Goal: Communication & Community: Participate in discussion

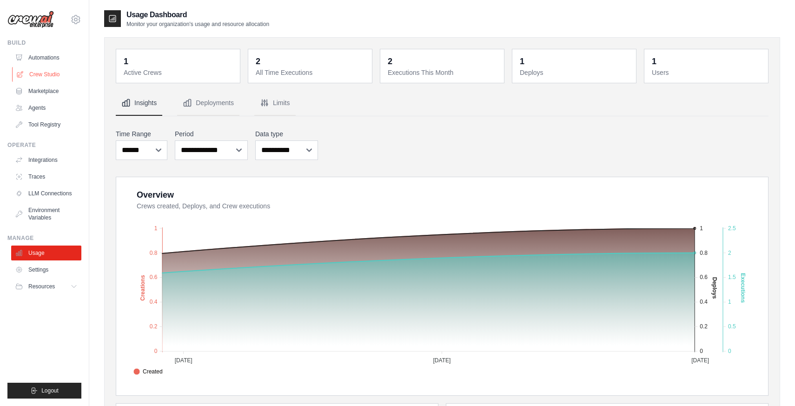
click at [34, 71] on link "Crew Studio" at bounding box center [47, 74] width 70 height 15
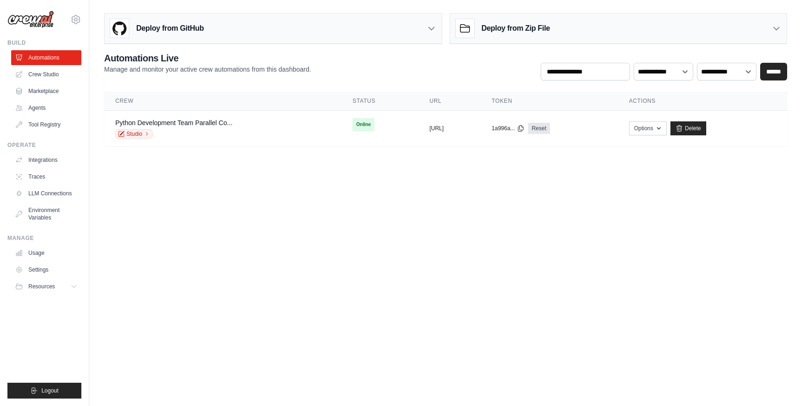
click at [223, 262] on body "kalogr@gmail.com Settings Build Automations Crew Studio" at bounding box center [401, 203] width 802 height 406
click at [52, 77] on link "Crew Studio" at bounding box center [47, 74] width 70 height 15
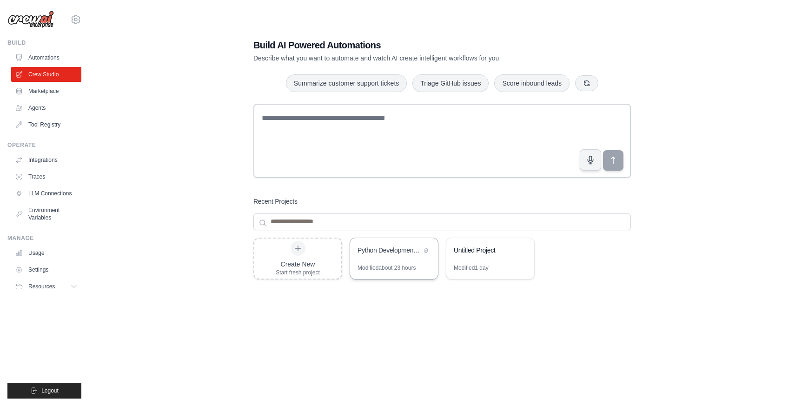
click at [405, 259] on div "Python Development Team - Parallel Code Generation & Review" at bounding box center [394, 251] width 88 height 26
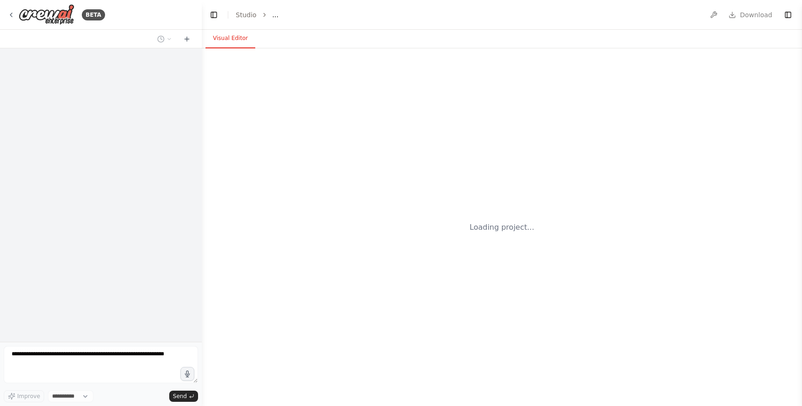
select select "****"
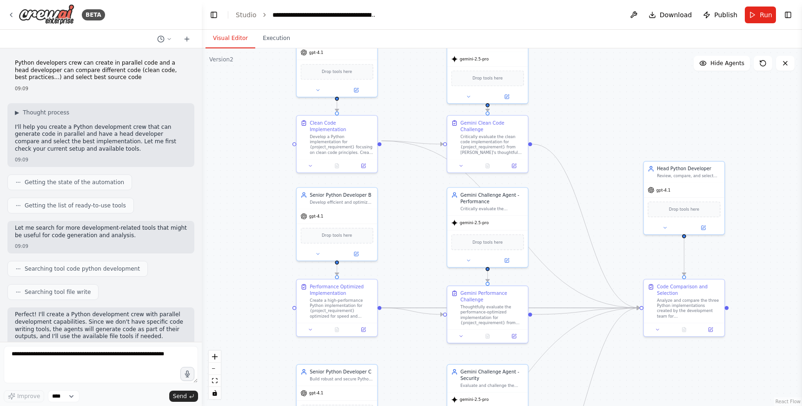
drag, startPoint x: 277, startPoint y: 265, endPoint x: 257, endPoint y: 218, distance: 50.4
click at [257, 218] on div ".deletable-edge-delete-btn { width: 20px; height: 20px; border: 0px solid #ffff…" at bounding box center [502, 226] width 600 height 357
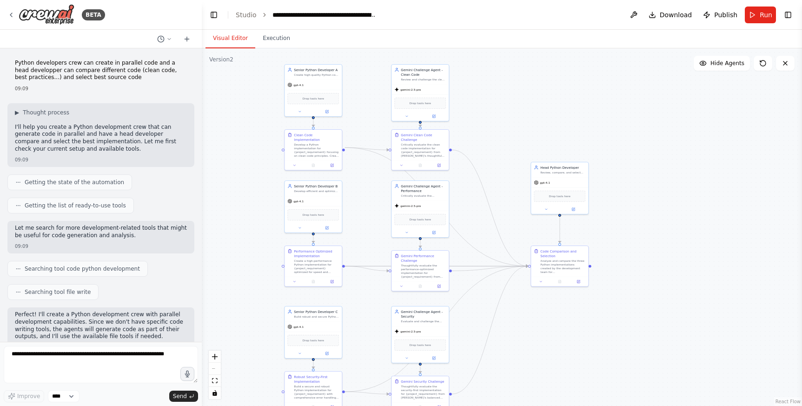
drag, startPoint x: 238, startPoint y: 264, endPoint x: 245, endPoint y: 233, distance: 31.7
click at [237, 243] on div ".deletable-edge-delete-btn { width: 20px; height: 20px; border: 0px solid #ffff…" at bounding box center [502, 226] width 600 height 357
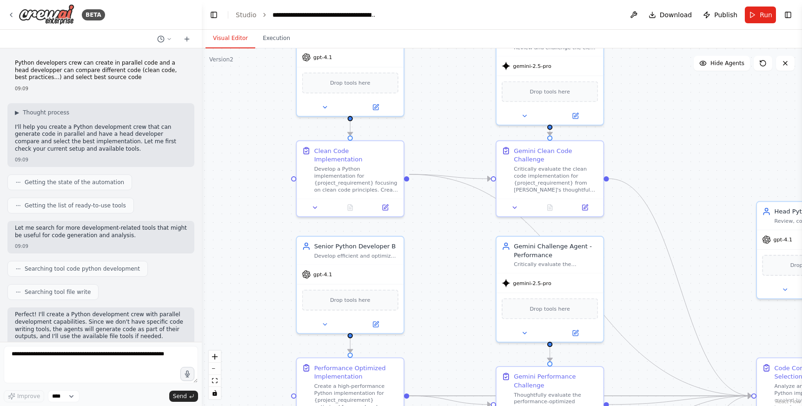
drag, startPoint x: 244, startPoint y: 135, endPoint x: 250, endPoint y: 262, distance: 127.0
click at [250, 262] on div ".deletable-edge-delete-btn { width: 20px; height: 20px; border: 0px solid #ffff…" at bounding box center [502, 226] width 600 height 357
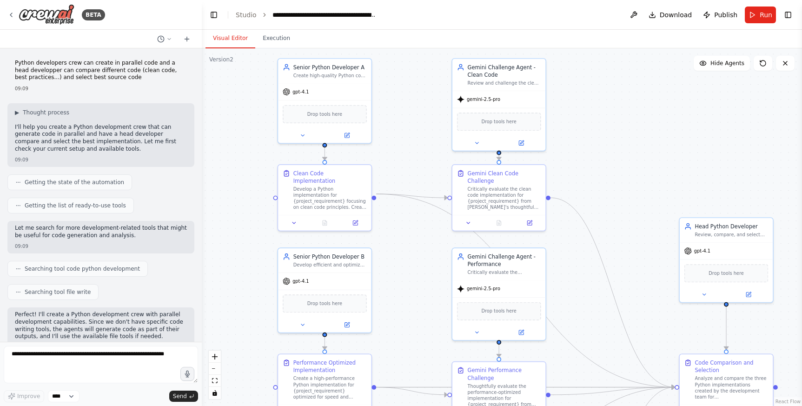
drag, startPoint x: 264, startPoint y: 247, endPoint x: 245, endPoint y: 209, distance: 42.4
click at [245, 209] on div ".deletable-edge-delete-btn { width: 20px; height: 20px; border: 0px solid #ffff…" at bounding box center [502, 226] width 600 height 357
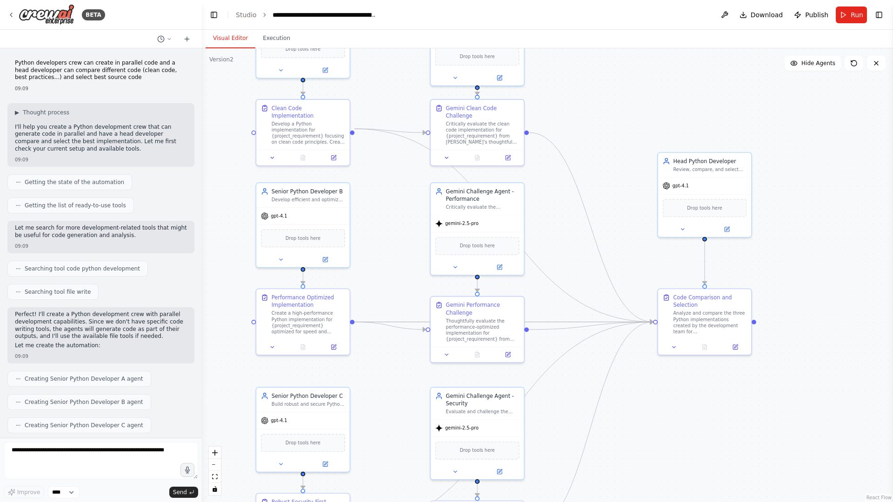
drag, startPoint x: 252, startPoint y: 257, endPoint x: 231, endPoint y: 193, distance: 67.2
click at [231, 193] on div ".deletable-edge-delete-btn { width: 20px; height: 20px; border: 0px solid #ffff…" at bounding box center [547, 275] width 691 height 454
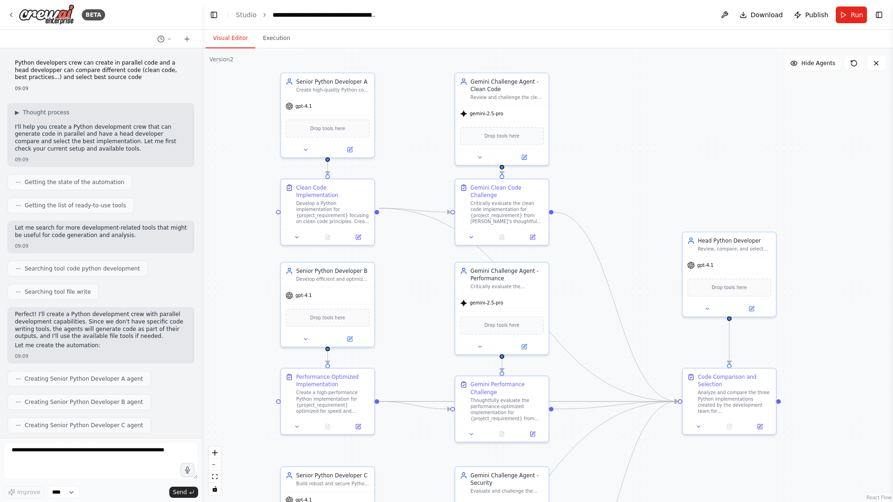
drag, startPoint x: 409, startPoint y: 288, endPoint x: 434, endPoint y: 368, distance: 83.2
click at [434, 368] on div ".deletable-edge-delete-btn { width: 20px; height: 20px; border: 0px solid #ffff…" at bounding box center [547, 275] width 691 height 454
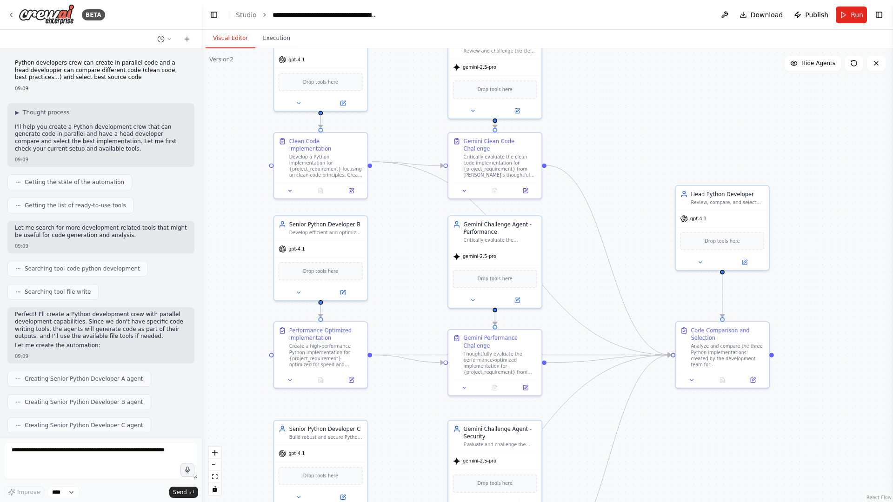
drag, startPoint x: 253, startPoint y: 343, endPoint x: 246, endPoint y: 297, distance: 47.0
click at [246, 297] on div ".deletable-edge-delete-btn { width: 20px; height: 20px; border: 0px solid #ffff…" at bounding box center [547, 275] width 691 height 454
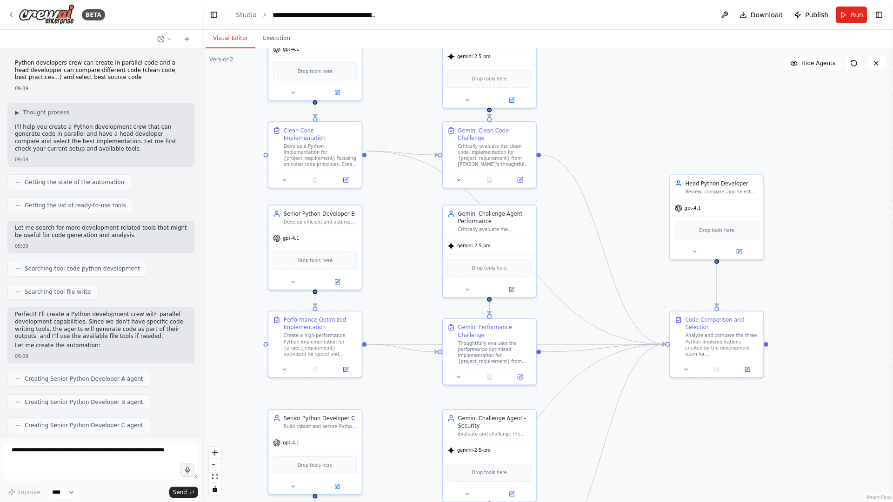
drag, startPoint x: 414, startPoint y: 324, endPoint x: 381, endPoint y: 247, distance: 83.3
click at [381, 247] on div ".deletable-edge-delete-btn { width: 20px; height: 20px; border: 0px solid #ffff…" at bounding box center [547, 275] width 691 height 454
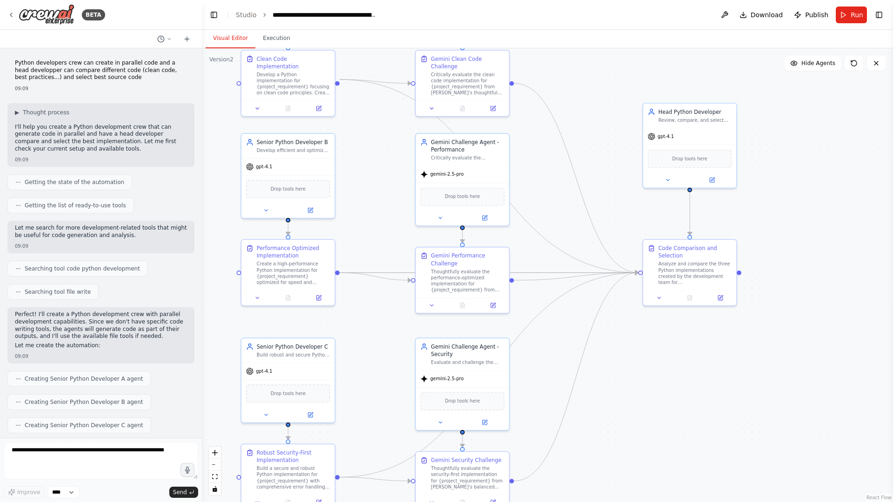
drag, startPoint x: 376, startPoint y: 385, endPoint x: 385, endPoint y: 362, distance: 25.2
click at [385, 362] on div ".deletable-edge-delete-btn { width: 20px; height: 20px; border: 0px solid #ffff…" at bounding box center [547, 275] width 691 height 454
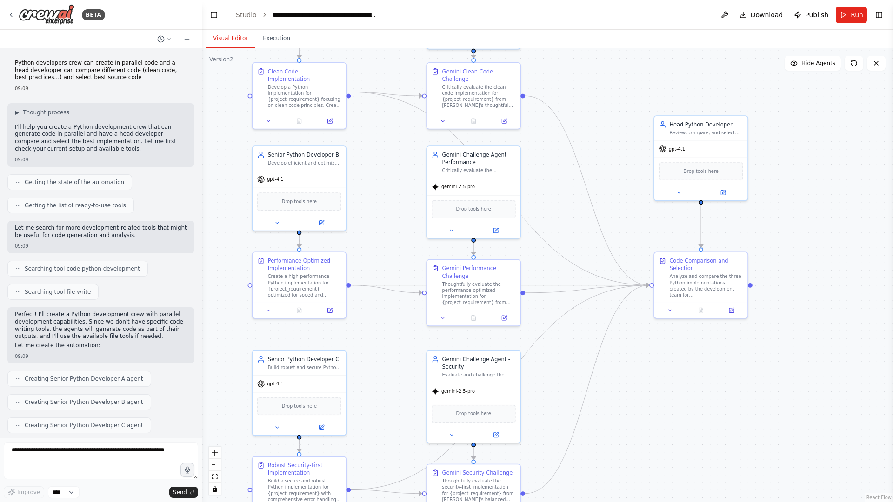
drag, startPoint x: 369, startPoint y: 116, endPoint x: 376, endPoint y: 267, distance: 150.8
click at [376, 267] on div ".deletable-edge-delete-btn { width: 20px; height: 20px; border: 0px solid #ffff…" at bounding box center [547, 275] width 691 height 454
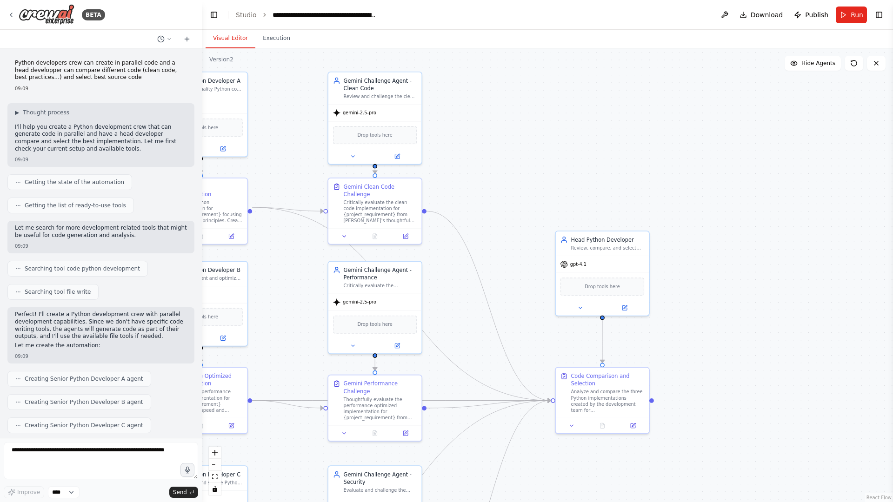
drag, startPoint x: 400, startPoint y: 172, endPoint x: 296, endPoint y: 171, distance: 104.1
click at [296, 171] on div ".deletable-edge-delete-btn { width: 20px; height: 20px; border: 0px solid #ffff…" at bounding box center [547, 275] width 691 height 454
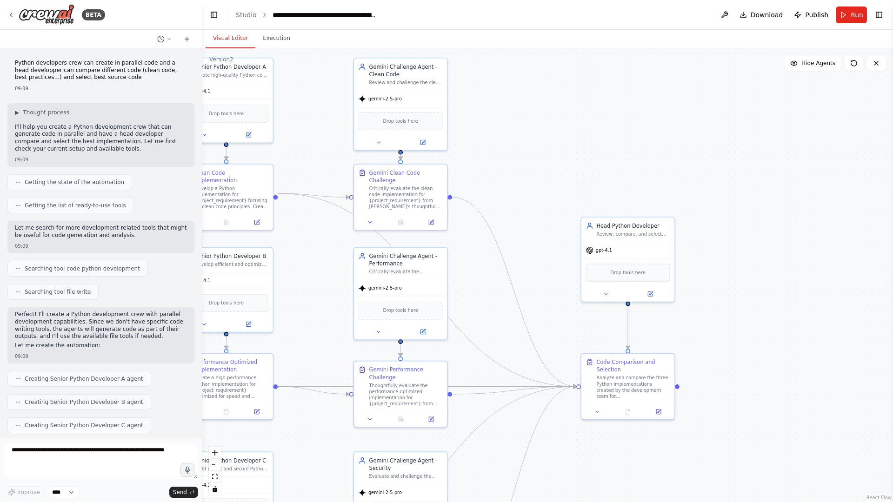
drag, startPoint x: 462, startPoint y: 154, endPoint x: 480, endPoint y: 141, distance: 21.9
click at [480, 141] on div ".deletable-edge-delete-btn { width: 20px; height: 20px; border: 0px solid #ffff…" at bounding box center [547, 275] width 691 height 454
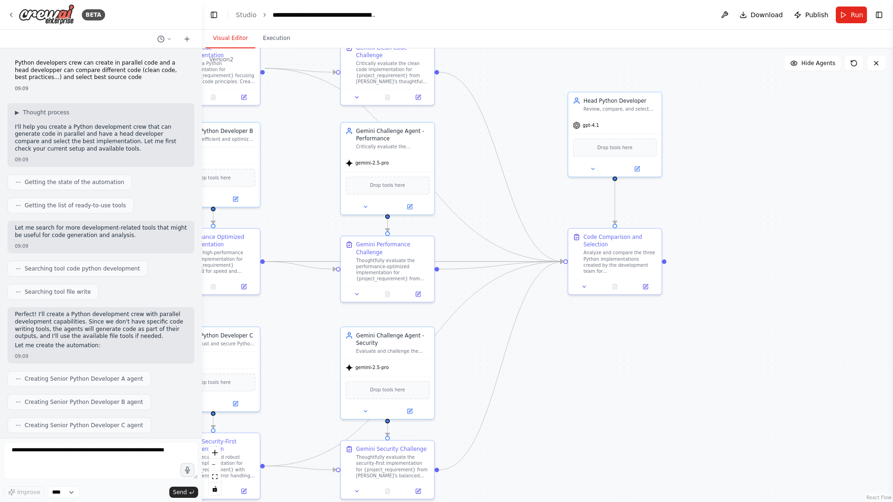
drag, startPoint x: 487, startPoint y: 313, endPoint x: 452, endPoint y: 214, distance: 105.0
click at [473, 186] on div ".deletable-edge-delete-btn { width: 20px; height: 20px; border: 0px solid #ffff…" at bounding box center [547, 275] width 691 height 454
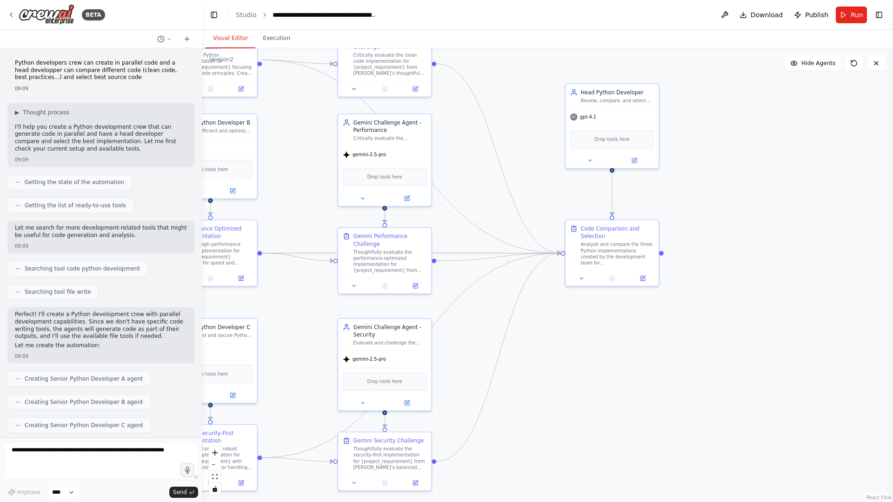
drag, startPoint x: 559, startPoint y: 452, endPoint x: 514, endPoint y: 450, distance: 45.1
click at [556, 405] on div ".deletable-edge-delete-btn { width: 20px; height: 20px; border: 0px solid #ffff…" at bounding box center [547, 275] width 691 height 454
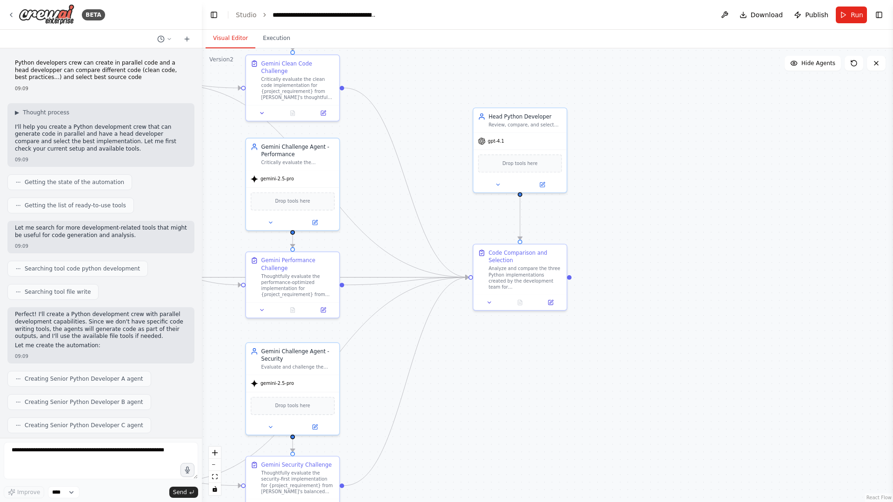
drag, startPoint x: 585, startPoint y: 391, endPoint x: 470, endPoint y: 424, distance: 120.1
click at [470, 405] on div ".deletable-edge-delete-btn { width: 20px; height: 20px; border: 0px solid #ffff…" at bounding box center [547, 275] width 691 height 454
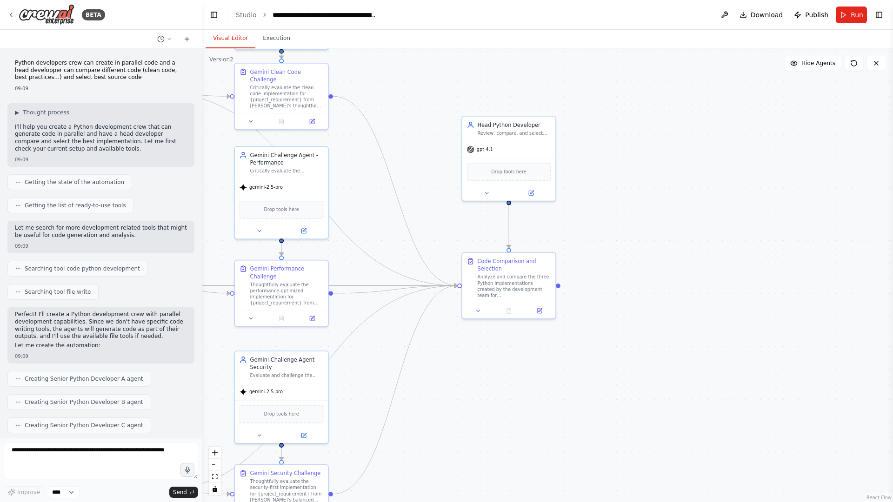
drag, startPoint x: 585, startPoint y: 332, endPoint x: 732, endPoint y: 322, distance: 147.7
click at [736, 323] on div ".deletable-edge-delete-btn { width: 20px; height: 20px; border: 0px solid #ffff…" at bounding box center [547, 275] width 691 height 454
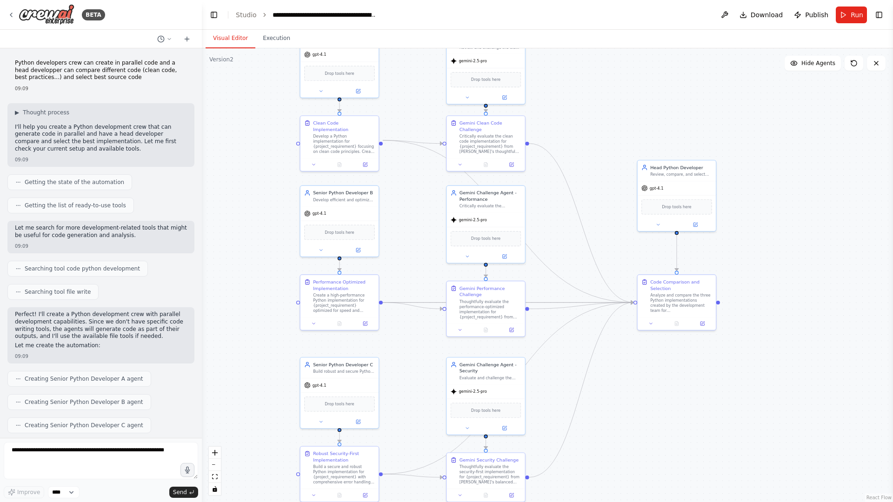
drag, startPoint x: 611, startPoint y: 372, endPoint x: 669, endPoint y: 412, distance: 70.2
click at [669, 405] on div ".deletable-edge-delete-btn { width: 20px; height: 20px; border: 0px solid #ffff…" at bounding box center [547, 275] width 691 height 454
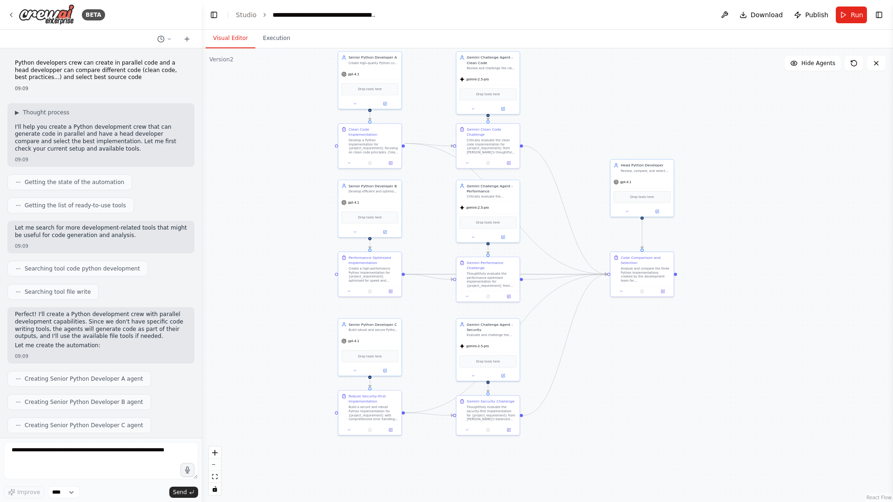
drag, startPoint x: 310, startPoint y: 298, endPoint x: 297, endPoint y: 271, distance: 30.4
click at [297, 271] on div ".deletable-edge-delete-btn { width: 20px; height: 20px; border: 0px solid #ffff…" at bounding box center [547, 275] width 691 height 454
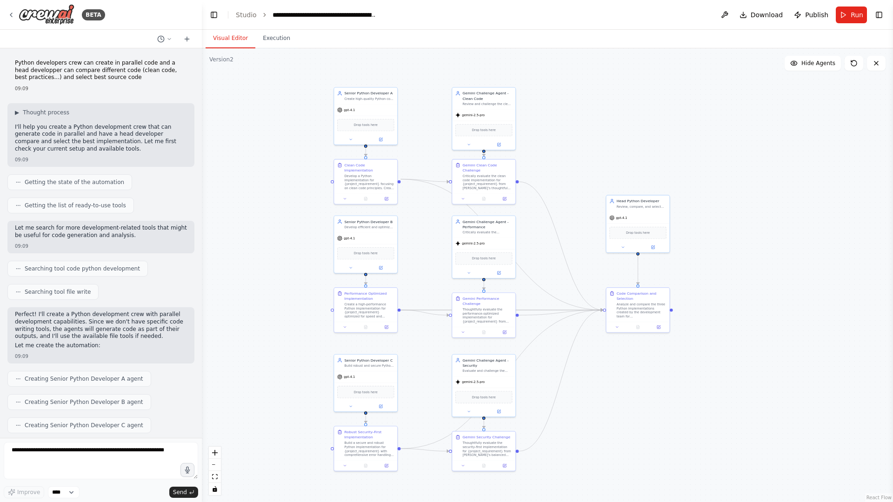
drag, startPoint x: 284, startPoint y: 185, endPoint x: 279, endPoint y: 216, distance: 31.4
click at [279, 217] on div ".deletable-edge-delete-btn { width: 20px; height: 20px; border: 0px solid #ffff…" at bounding box center [547, 275] width 691 height 454
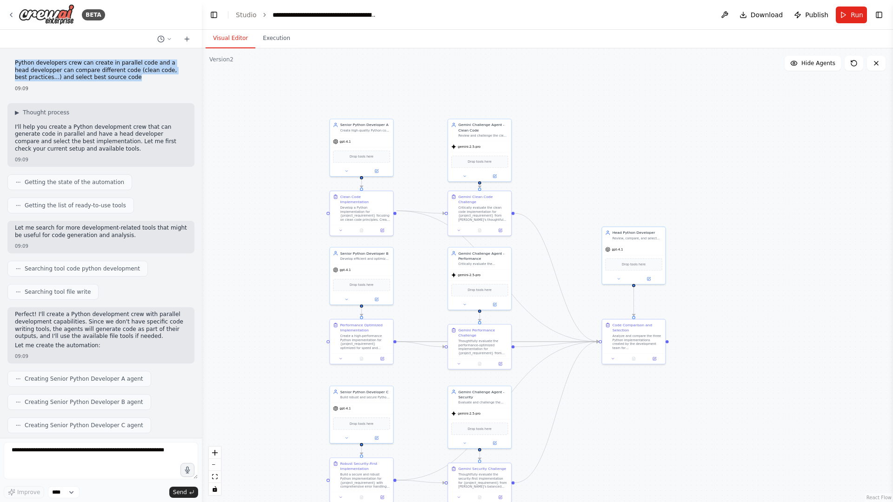
drag, startPoint x: 14, startPoint y: 61, endPoint x: 132, endPoint y: 78, distance: 119.3
click at [132, 78] on div "Python developers crew can create in parallel code and a head developper can co…" at bounding box center [100, 76] width 187 height 40
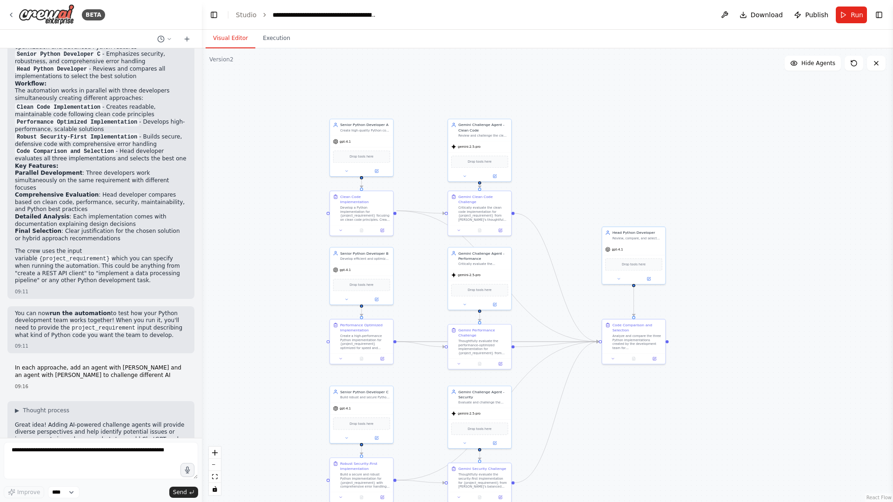
scroll to position [752, 0]
drag, startPoint x: 42, startPoint y: 354, endPoint x: 113, endPoint y: 364, distance: 71.8
click at [102, 365] on div "In each approache, add an agent with ChatGpt and an agent with Claude to challe…" at bounding box center [101, 372] width 172 height 16
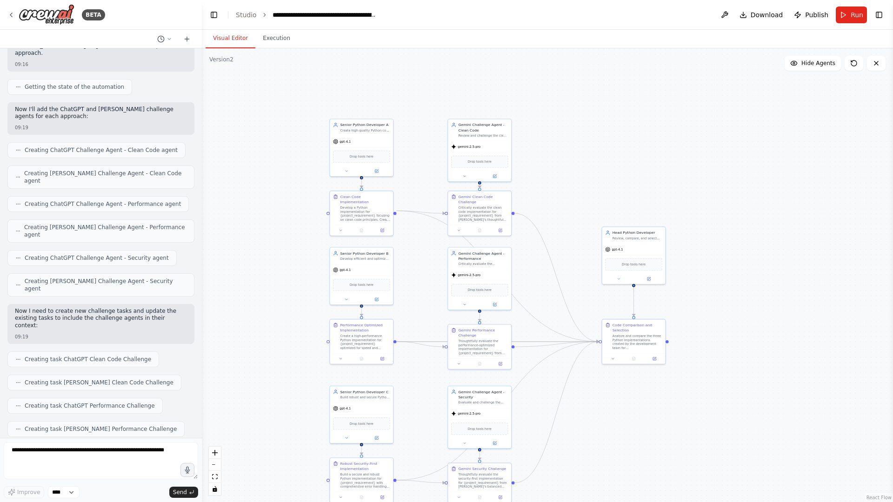
scroll to position [1154, 0]
drag, startPoint x: 570, startPoint y: 149, endPoint x: 548, endPoint y: 147, distance: 22.4
click at [548, 147] on div ".deletable-edge-delete-btn { width: 20px; height: 20px; border: 0px solid #ffff…" at bounding box center [547, 275] width 691 height 454
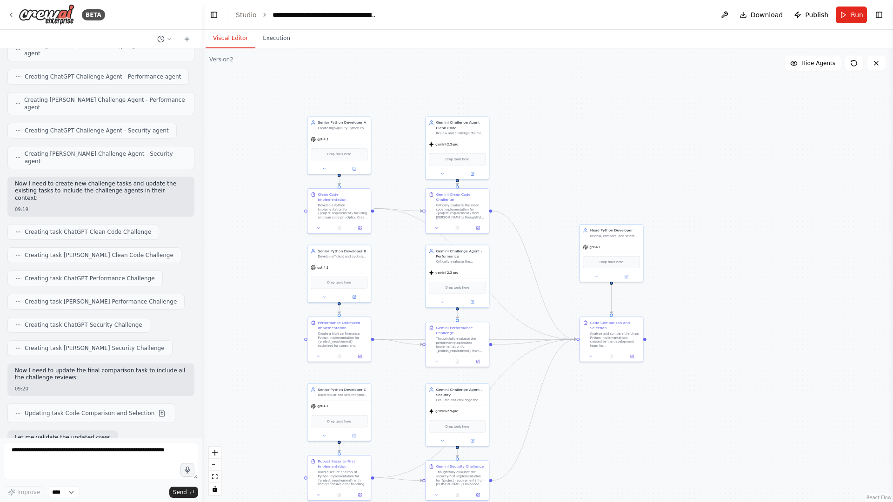
scroll to position [1293, 0]
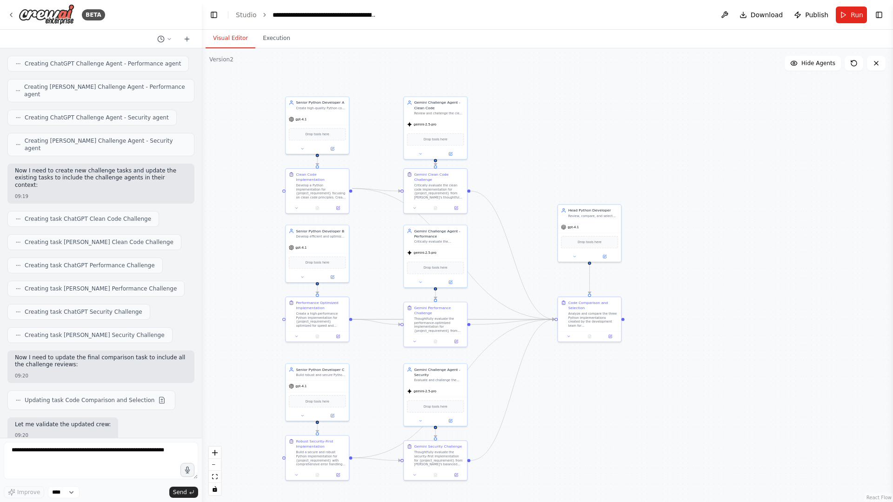
drag, startPoint x: 552, startPoint y: 219, endPoint x: 512, endPoint y: 193, distance: 48.0
click at [512, 193] on div ".deletable-edge-delete-btn { width: 20px; height: 20px; border: 0px solid #ffff…" at bounding box center [547, 275] width 691 height 454
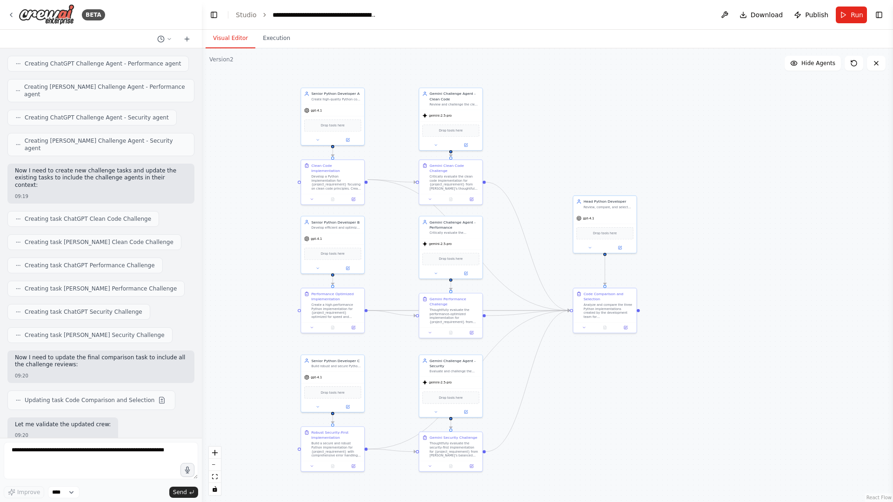
drag, startPoint x: 503, startPoint y: 191, endPoint x: 392, endPoint y: 206, distance: 111.3
click at [536, 188] on div ".deletable-edge-delete-btn { width: 20px; height: 20px; border: 0px solid #ffff…" at bounding box center [547, 275] width 691 height 454
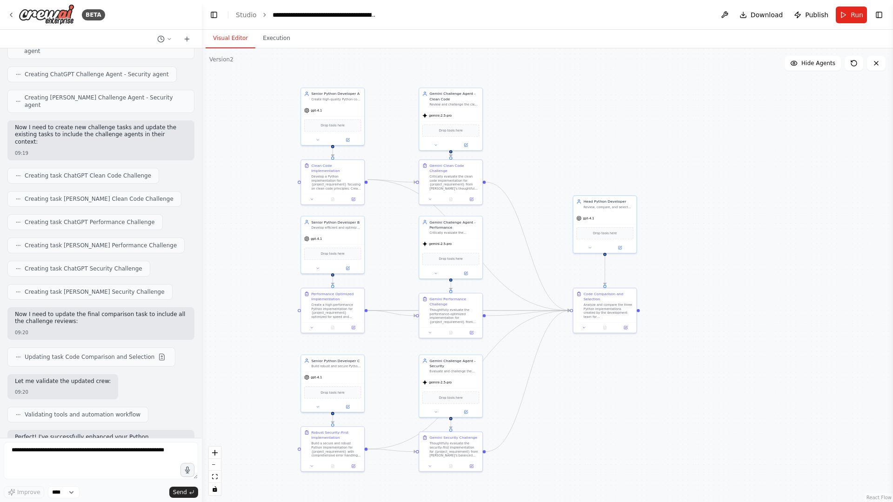
scroll to position [1338, 0]
drag, startPoint x: 670, startPoint y: 121, endPoint x: 675, endPoint y: 125, distance: 6.0
click at [675, 125] on div ".deletable-edge-delete-btn { width: 20px; height: 20px; border: 0px solid #ffff…" at bounding box center [547, 275] width 691 height 454
click at [801, 13] on button "Run" at bounding box center [850, 15] width 31 height 17
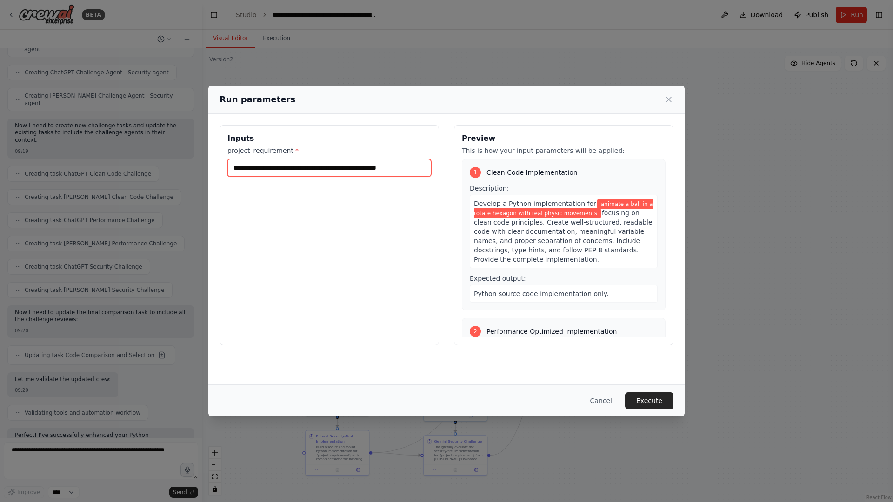
drag, startPoint x: 257, startPoint y: 167, endPoint x: 232, endPoint y: 166, distance: 25.1
click at [232, 166] on input "**********" at bounding box center [329, 168] width 204 height 18
drag, startPoint x: 230, startPoint y: 150, endPoint x: 293, endPoint y: 150, distance: 63.7
click at [293, 150] on label "project_requirement *" at bounding box center [329, 150] width 204 height 9
click at [288, 152] on label "project_requirement *" at bounding box center [329, 150] width 204 height 9
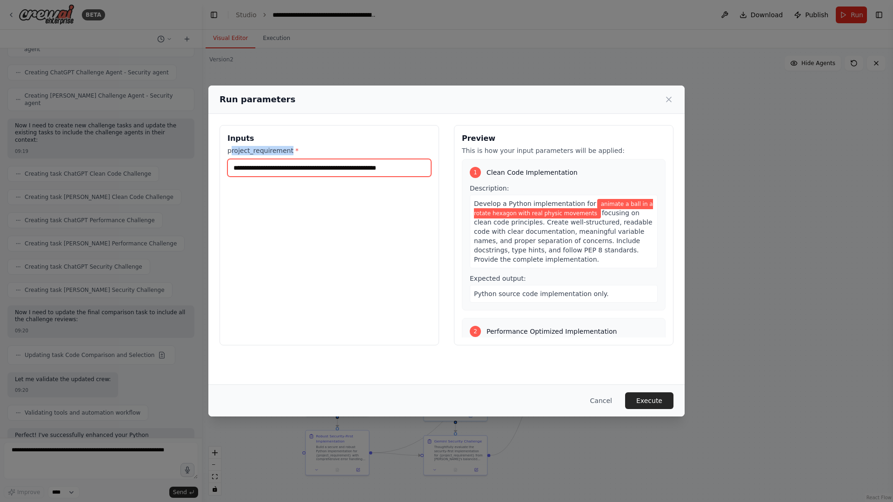
click at [288, 159] on input "**********" at bounding box center [329, 168] width 204 height 18
click at [262, 152] on label "project_requirement *" at bounding box center [329, 150] width 204 height 9
click at [262, 159] on input "**********" at bounding box center [329, 168] width 204 height 18
click at [262, 152] on label "project_requirement *" at bounding box center [329, 150] width 204 height 9
click at [262, 159] on input "**********" at bounding box center [329, 168] width 204 height 18
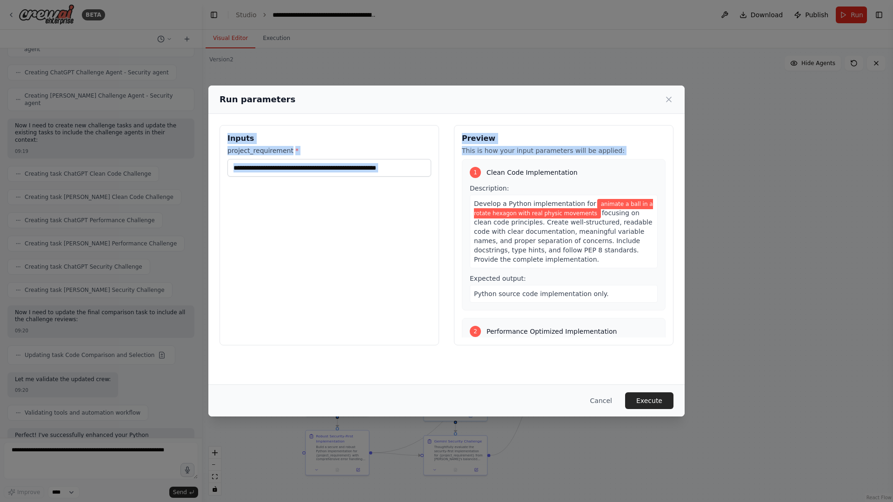
drag, startPoint x: 406, startPoint y: 100, endPoint x: 460, endPoint y: 156, distance: 77.3
click at [460, 156] on div "**********" at bounding box center [446, 251] width 476 height 331
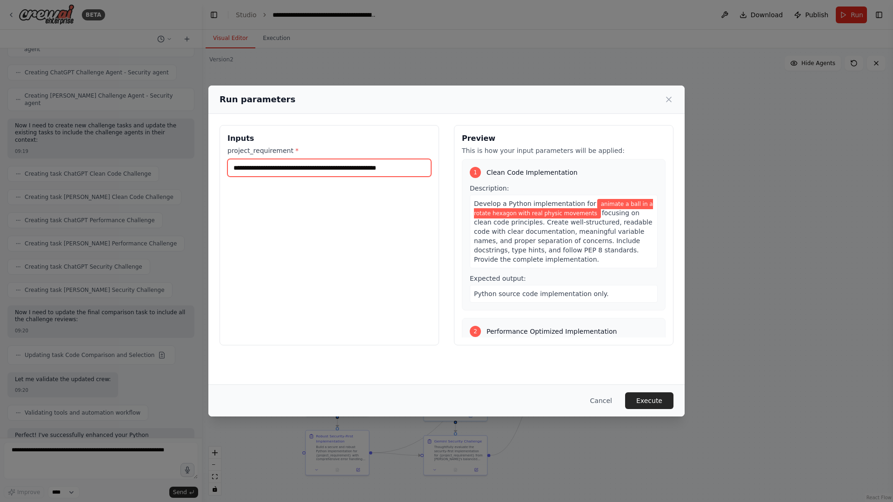
click at [375, 164] on input "**********" at bounding box center [329, 168] width 204 height 18
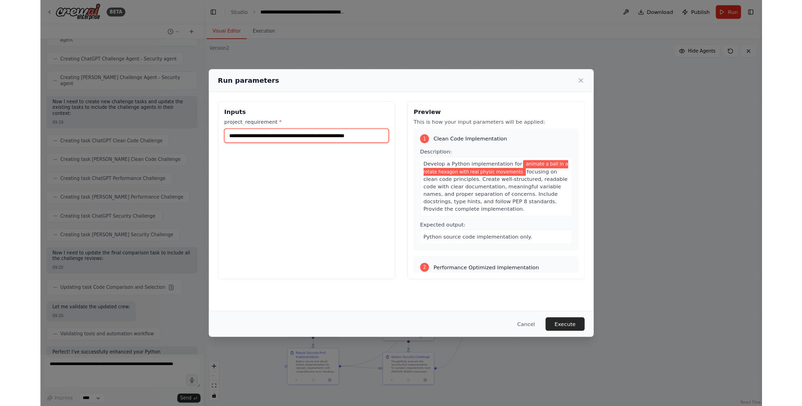
scroll to position [0, 0]
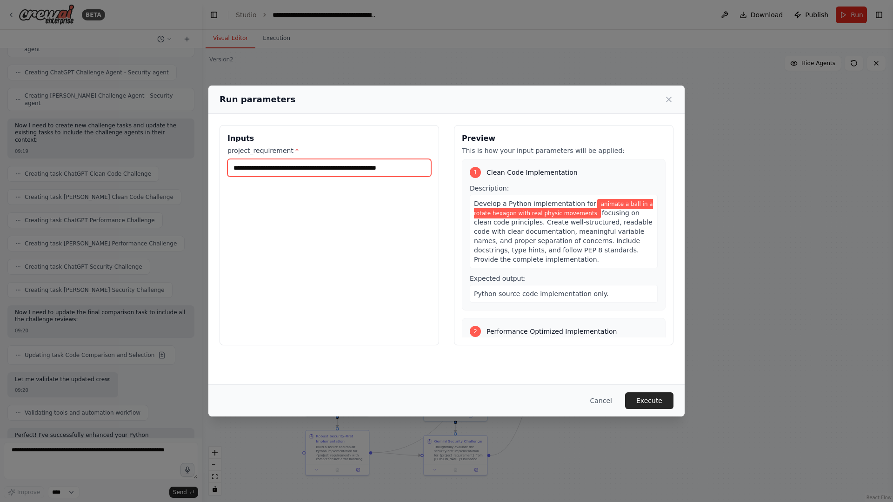
click at [240, 171] on input "**********" at bounding box center [329, 168] width 204 height 18
click at [598, 397] on button "Cancel" at bounding box center [600, 400] width 37 height 17
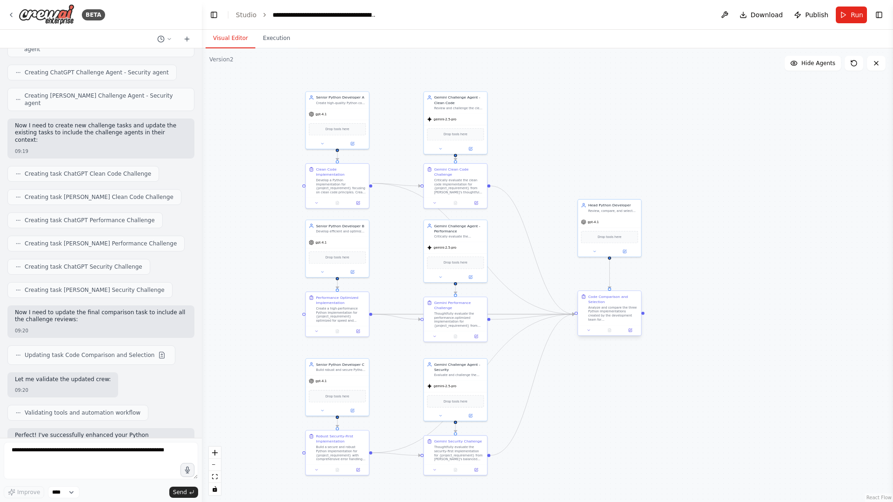
click at [607, 307] on div "Analyze and compare the three Python implementations created by the development…" at bounding box center [613, 313] width 50 height 16
click at [279, 39] on button "Execution" at bounding box center [276, 39] width 42 height 20
click at [240, 40] on button "Visual Editor" at bounding box center [230, 39] width 50 height 20
drag, startPoint x: 674, startPoint y: 392, endPoint x: 621, endPoint y: 358, distance: 63.1
click at [674, 390] on div ".deletable-edge-delete-btn { width: 20px; height: 20px; border: 0px solid #ffff…" at bounding box center [547, 275] width 691 height 454
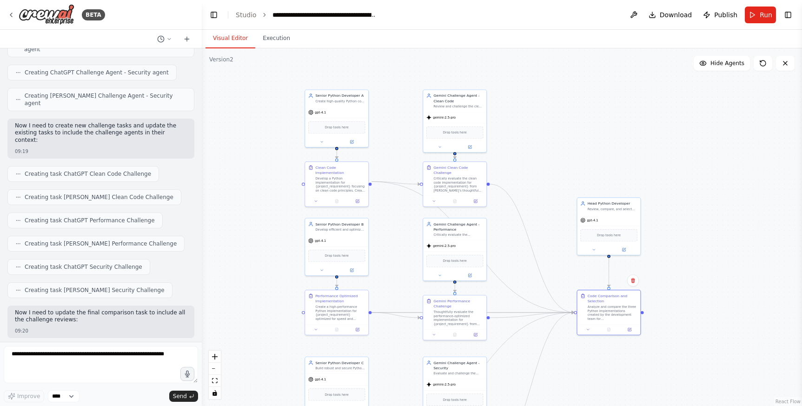
drag, startPoint x: 249, startPoint y: 87, endPoint x: 142, endPoint y: 49, distance: 113.1
click at [249, 87] on div ".deletable-edge-delete-btn { width: 20px; height: 20px; border: 0px solid #ffff…" at bounding box center [502, 226] width 600 height 357
click at [15, 14] on div "BETA" at bounding box center [56, 14] width 98 height 21
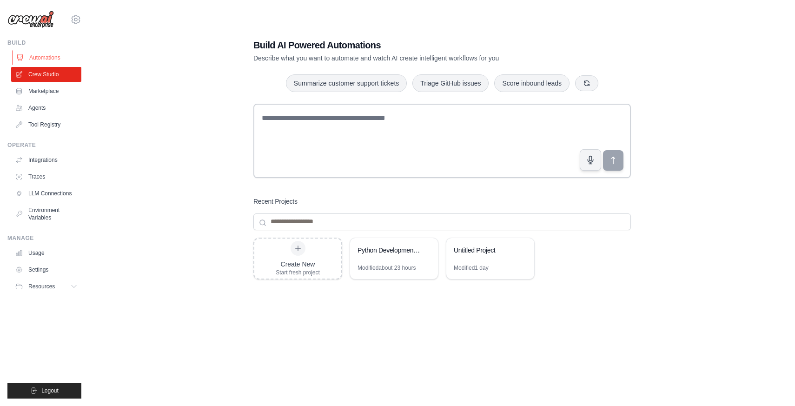
click at [53, 59] on link "Automations" at bounding box center [47, 57] width 70 height 15
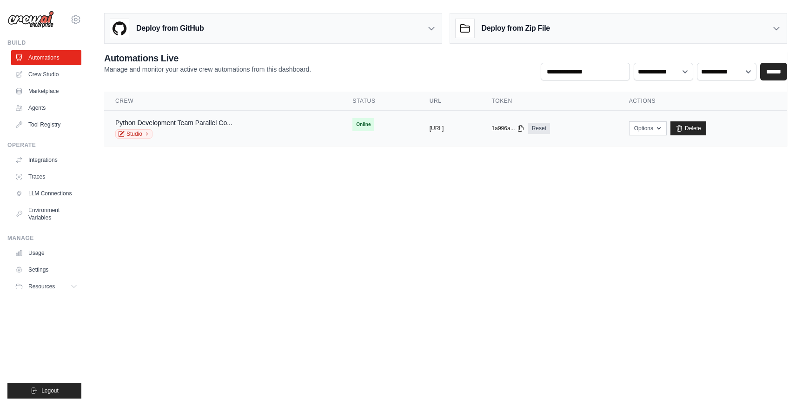
click at [189, 127] on div "Python Development Team Parallel Co... Studio" at bounding box center [173, 128] width 117 height 20
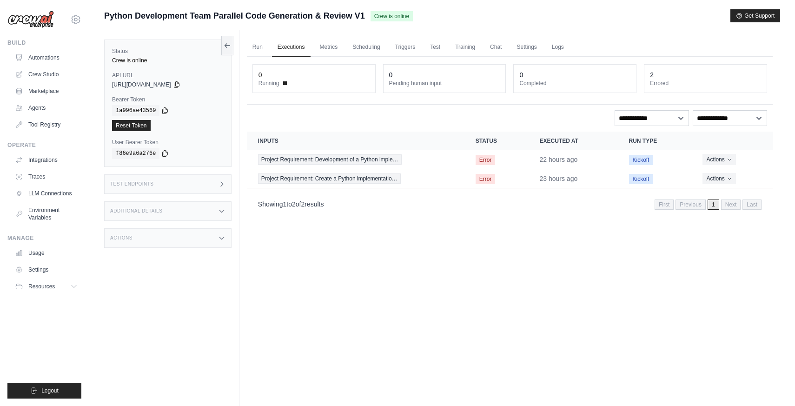
drag, startPoint x: 386, startPoint y: 128, endPoint x: 305, endPoint y: 95, distance: 86.8
click at [386, 128] on div "**********" at bounding box center [510, 136] width 526 height 159
click at [253, 46] on link "Run" at bounding box center [257, 48] width 21 height 20
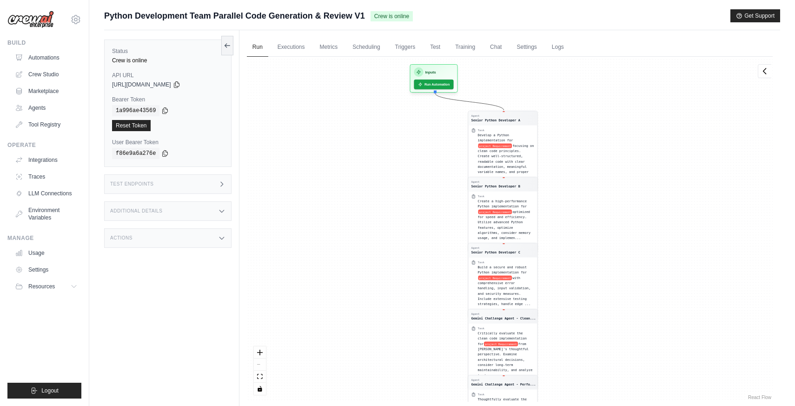
drag, startPoint x: 408, startPoint y: 107, endPoint x: 404, endPoint y: 223, distance: 116.3
click at [404, 223] on div "Agent Senior Python Developer A Task Develop a Python implementation for projec…" at bounding box center [510, 229] width 526 height 345
drag, startPoint x: 405, startPoint y: 155, endPoint x: 398, endPoint y: 162, distance: 9.9
click at [398, 162] on div "Agent Senior Python Developer A Task Develop a Python implementation for projec…" at bounding box center [510, 229] width 526 height 345
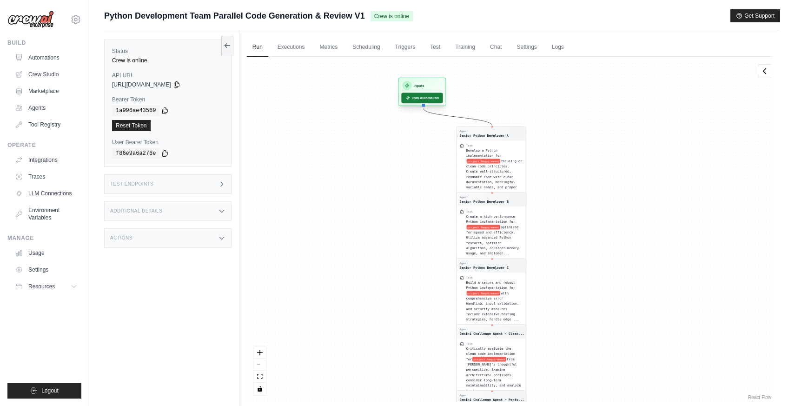
click at [429, 100] on button "Run Automation" at bounding box center [421, 98] width 41 height 10
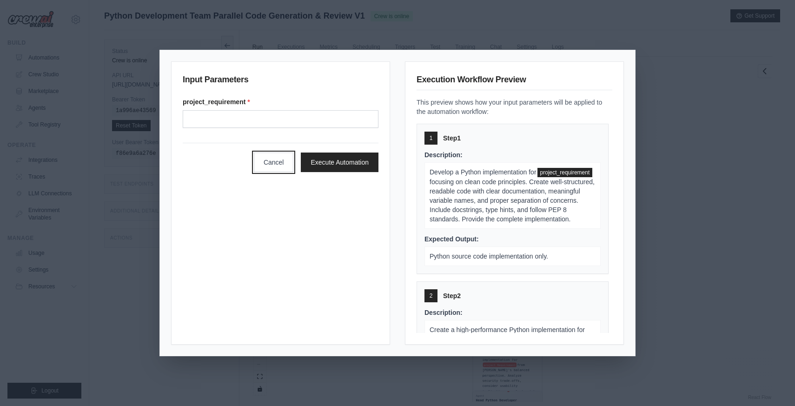
click at [276, 156] on button "Cancel" at bounding box center [274, 162] width 40 height 20
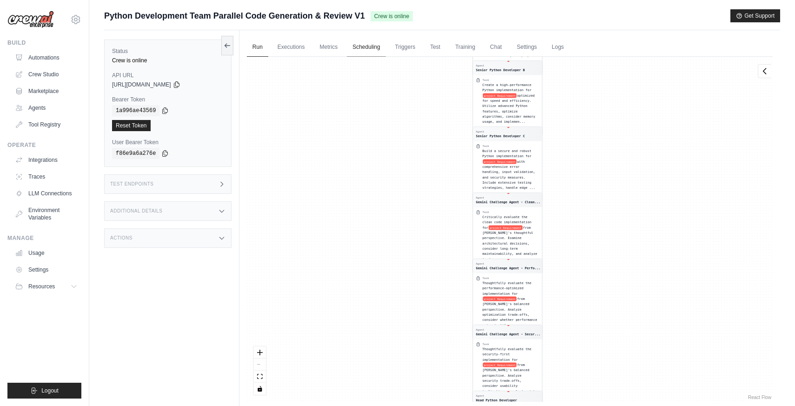
click at [357, 49] on link "Scheduling" at bounding box center [366, 48] width 39 height 20
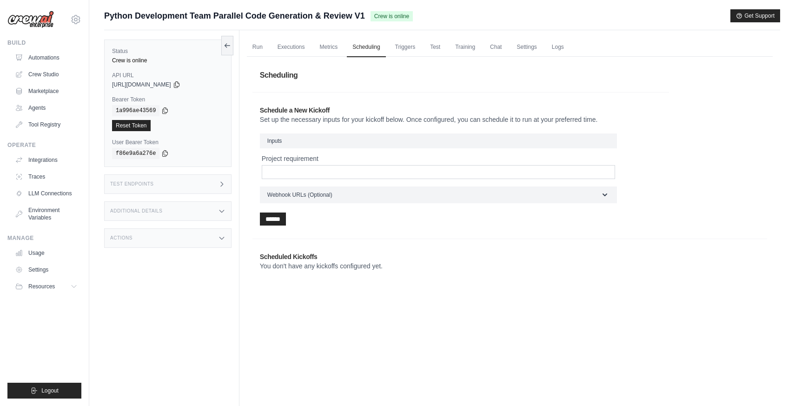
click at [428, 76] on h1 "Scheduling" at bounding box center [509, 75] width 515 height 26
click at [411, 52] on link "Triggers" at bounding box center [406, 48] width 32 height 20
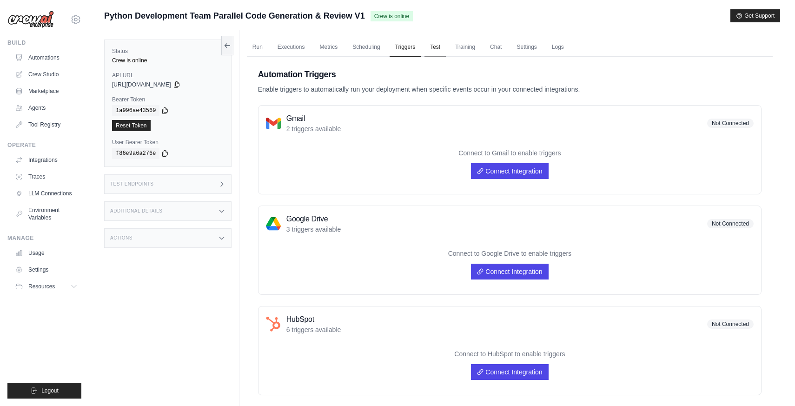
click at [435, 47] on link "Test" at bounding box center [434, 48] width 21 height 20
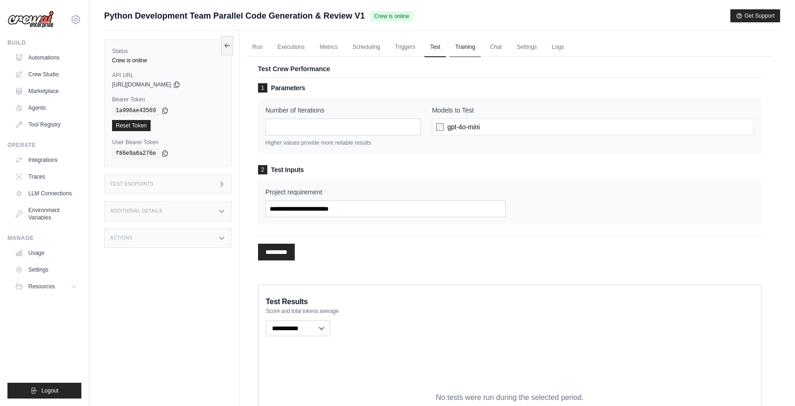
click at [464, 49] on link "Training" at bounding box center [465, 48] width 31 height 20
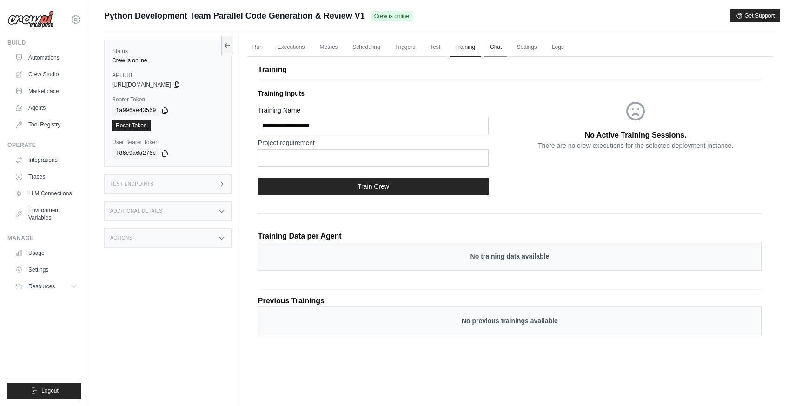
click at [494, 50] on link "Chat" at bounding box center [495, 48] width 23 height 20
click at [66, 289] on button "Resources" at bounding box center [47, 286] width 70 height 15
click at [40, 254] on link "Usage" at bounding box center [47, 252] width 70 height 15
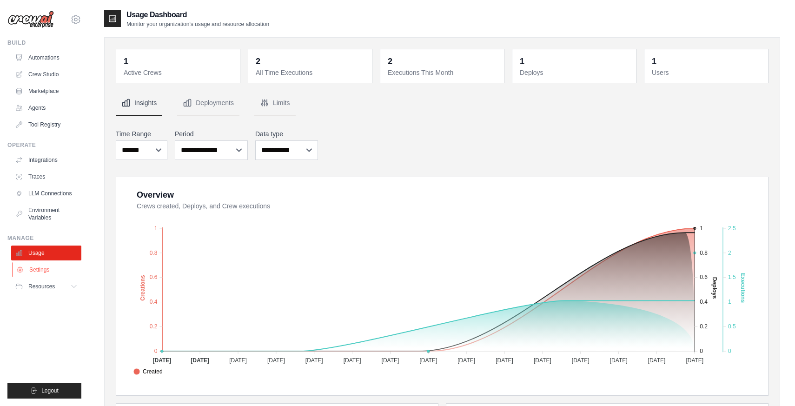
click at [41, 267] on link "Settings" at bounding box center [47, 269] width 70 height 15
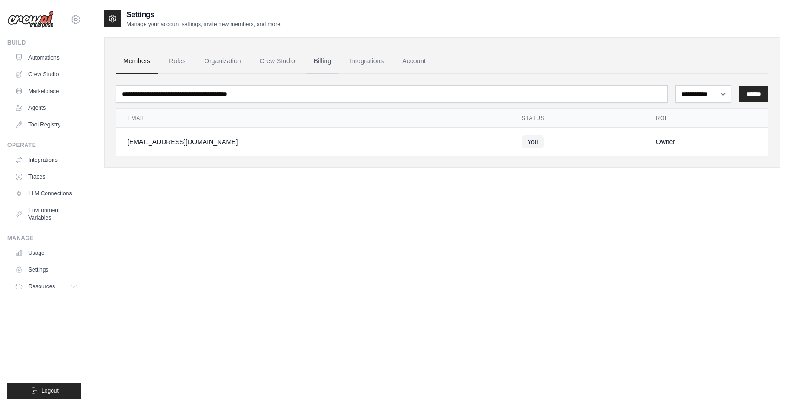
click at [324, 60] on link "Billing" at bounding box center [322, 61] width 32 height 25
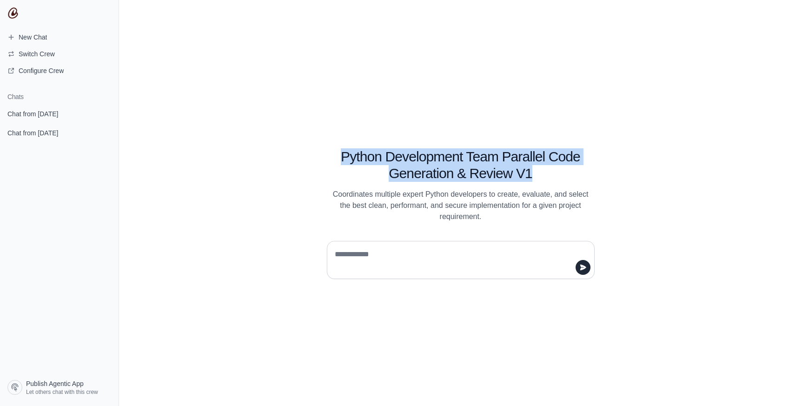
drag, startPoint x: 336, startPoint y: 146, endPoint x: 543, endPoint y: 174, distance: 209.7
click at [543, 174] on div "Python Development Team Parallel Code Generation & Review V1 Coordinates multip…" at bounding box center [460, 174] width 312 height 95
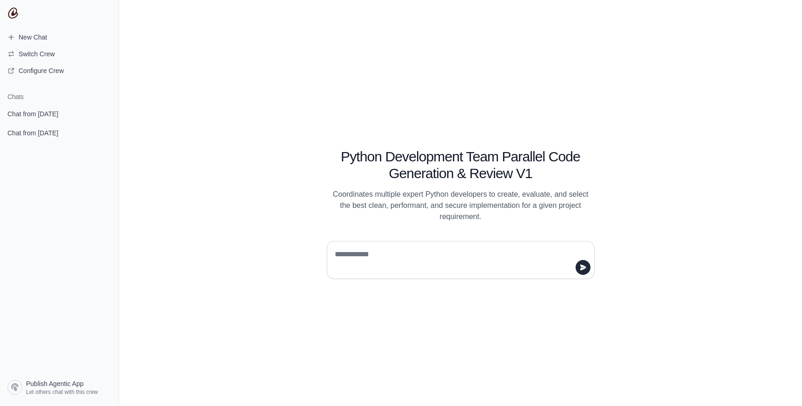
click at [407, 259] on textarea at bounding box center [458, 260] width 250 height 26
click at [63, 138] on link "Chat from [DATE]" at bounding box center [59, 132] width 111 height 17
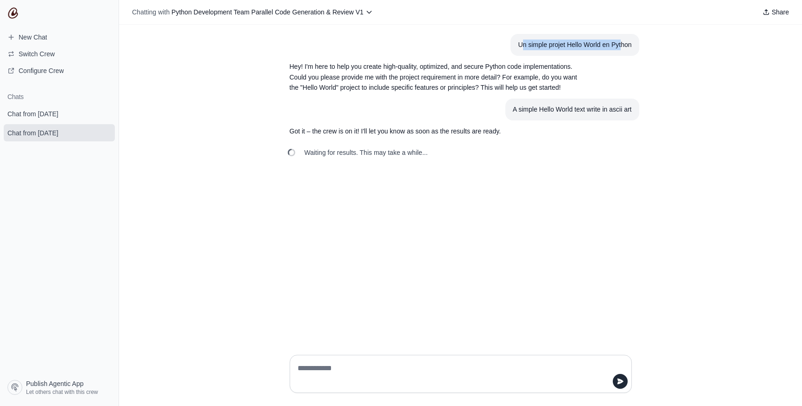
drag, startPoint x: 521, startPoint y: 45, endPoint x: 620, endPoint y: 44, distance: 98.6
click at [620, 44] on div "Un simple projet Hello World en Python" at bounding box center [574, 45] width 113 height 11
click at [621, 45] on div "Un simple projet Hello World en Python" at bounding box center [574, 45] width 113 height 11
drag, startPoint x: 576, startPoint y: 45, endPoint x: 627, endPoint y: 46, distance: 51.1
click at [627, 46] on div "Un simple projet Hello World en Python" at bounding box center [574, 45] width 113 height 11
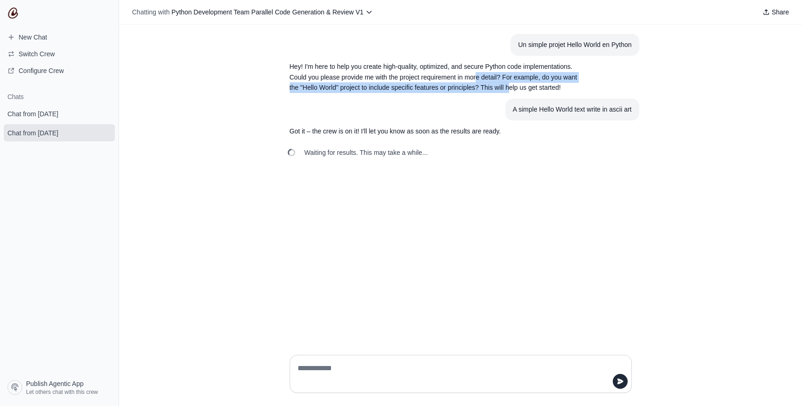
drag, startPoint x: 478, startPoint y: 74, endPoint x: 509, endPoint y: 91, distance: 34.9
click at [509, 91] on p "Hey! I'm here to help you create high-quality, optimized, and secure Python cod…" at bounding box center [439, 77] width 298 height 32
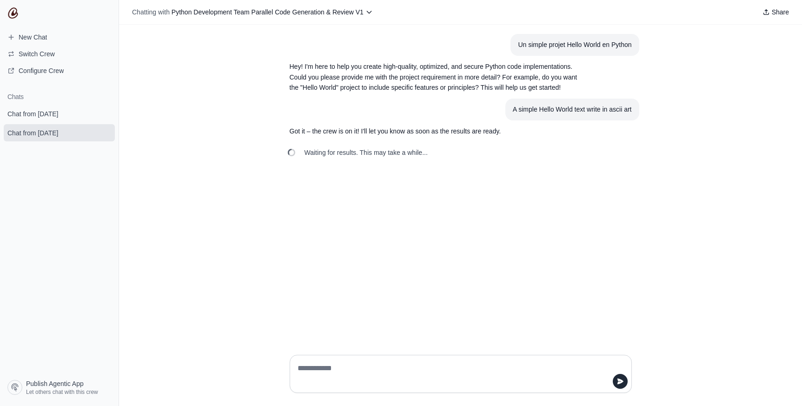
click at [516, 115] on section "A simple Hello World text write in ascii art" at bounding box center [572, 110] width 134 height 22
drag, startPoint x: 517, startPoint y: 111, endPoint x: 622, endPoint y: 109, distance: 105.6
click at [607, 109] on div "A simple Hello World text write in ascii art" at bounding box center [572, 109] width 119 height 11
click at [624, 109] on div "A simple Hello World text write in ascii art" at bounding box center [572, 109] width 119 height 11
drag, startPoint x: 622, startPoint y: 109, endPoint x: 568, endPoint y: 111, distance: 53.5
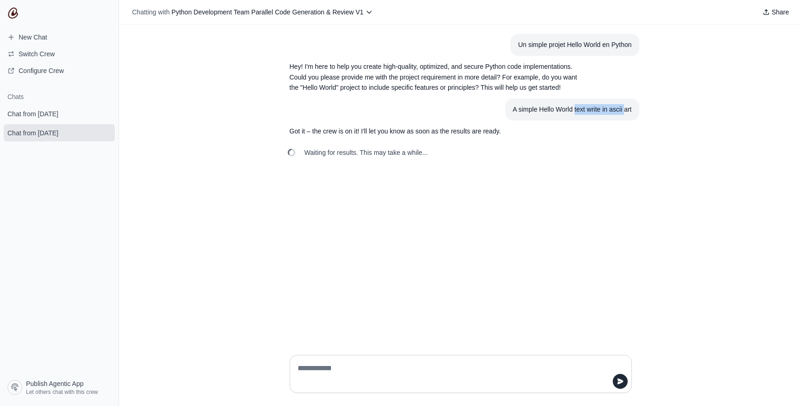
click at [569, 111] on div "A simple Hello World text write in ascii art" at bounding box center [572, 109] width 119 height 11
drag, startPoint x: 301, startPoint y: 157, endPoint x: 384, endPoint y: 153, distance: 83.3
click at [381, 153] on div "Waiting for results. This may take a while..." at bounding box center [358, 152] width 153 height 20
click at [365, 370] on textarea at bounding box center [458, 374] width 324 height 26
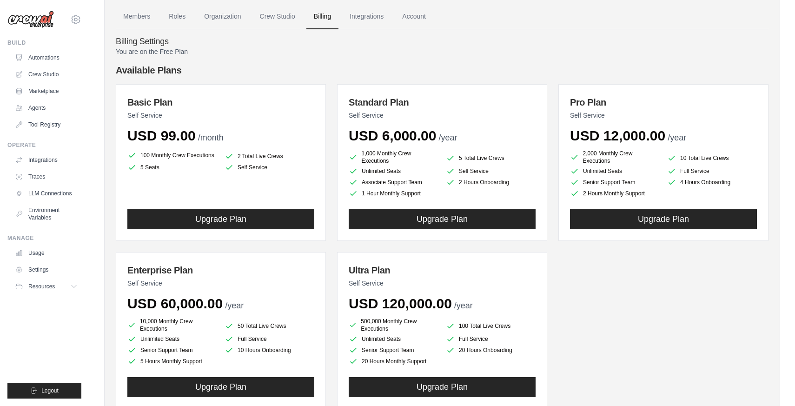
scroll to position [55, 0]
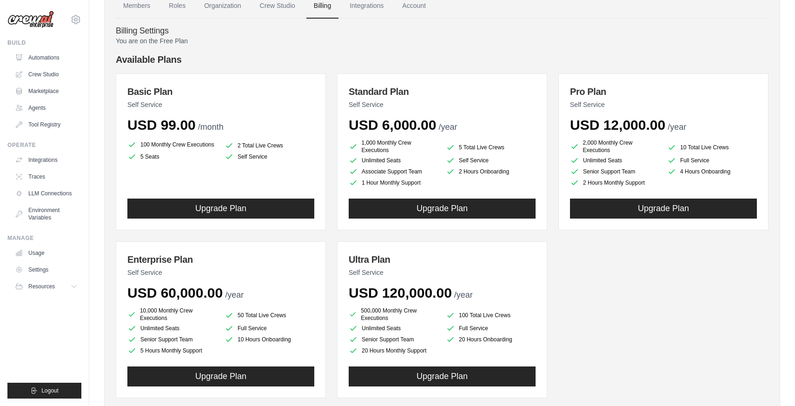
click at [567, 30] on h4 "Billing Settings" at bounding box center [442, 31] width 653 height 10
click at [485, 44] on p "You are on the Free Plan" at bounding box center [442, 40] width 653 height 9
click at [637, 281] on div "Basic Plan Self Service USD 99.00 /month 100 Monthly Crew Executions 2 Total Li…" at bounding box center [442, 235] width 653 height 324
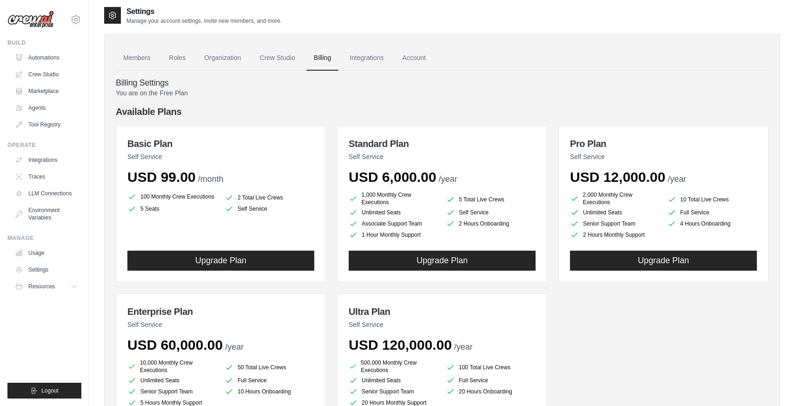
scroll to position [0, 0]
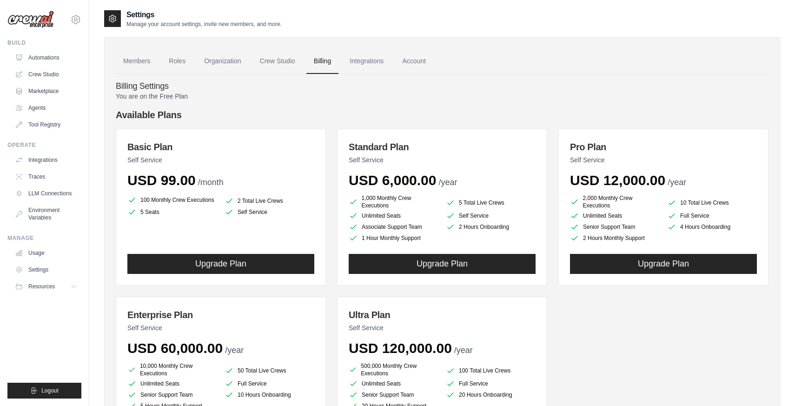
click at [33, 14] on img at bounding box center [30, 20] width 46 height 18
click at [33, 20] on img at bounding box center [30, 20] width 46 height 18
click at [61, 25] on div "[EMAIL_ADDRESS][DOMAIN_NAME] Settings" at bounding box center [44, 15] width 74 height 30
